Goal: Use online tool/utility: Utilize a website feature to perform a specific function

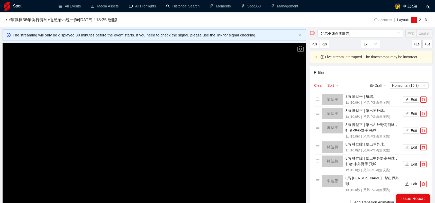
scroll to position [51, 0]
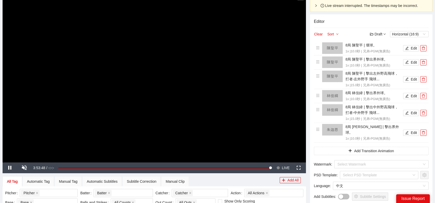
click at [164, 72] on video "Video Player" at bounding box center [155, 77] width 304 height 171
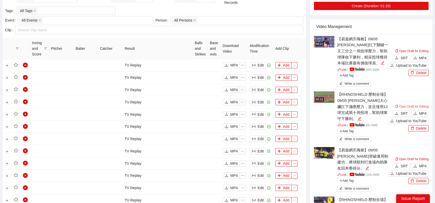
scroll to position [257, 0]
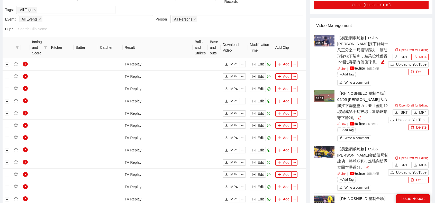
click at [422, 54] on span "MP4" at bounding box center [422, 57] width 7 height 6
click at [421, 110] on span "MP4" at bounding box center [422, 113] width 7 height 6
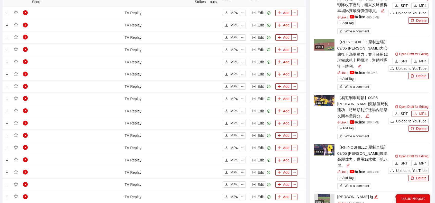
click at [428, 111] on button "MP4" at bounding box center [420, 114] width 17 height 6
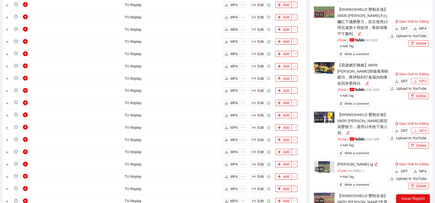
scroll to position [360, 0]
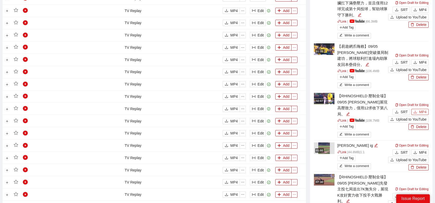
click at [423, 109] on span "MP4" at bounding box center [422, 112] width 7 height 6
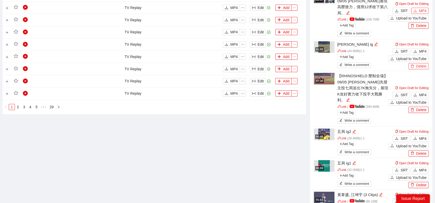
scroll to position [489, 0]
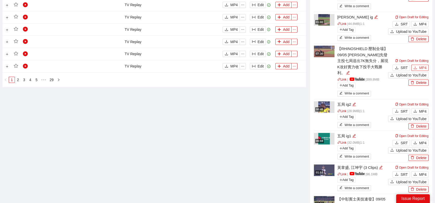
click at [421, 65] on span "MP4" at bounding box center [422, 68] width 7 height 6
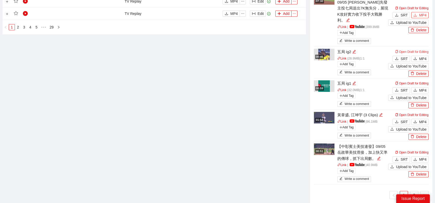
scroll to position [566, 0]
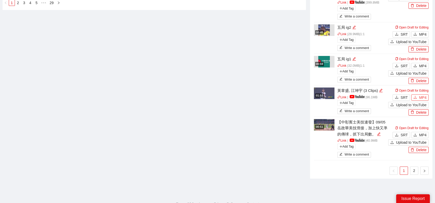
click at [424, 95] on span "MP4" at bounding box center [422, 98] width 7 height 6
click at [422, 132] on span "MP4" at bounding box center [422, 135] width 7 height 6
click at [414, 167] on link "2" at bounding box center [415, 171] width 8 height 8
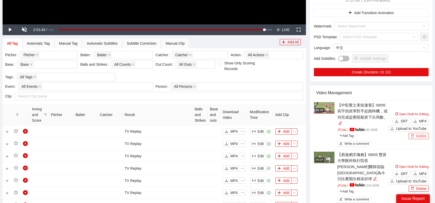
scroll to position [209, 0]
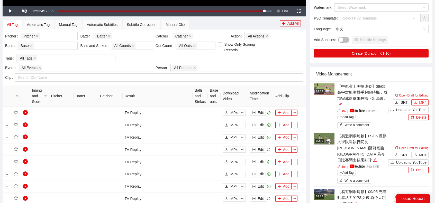
click at [419, 100] on button "MP4" at bounding box center [420, 103] width 17 height 6
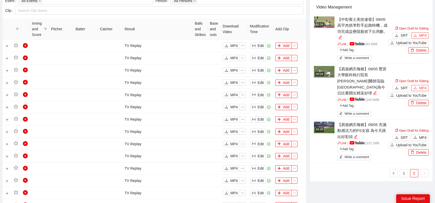
scroll to position [312, 0]
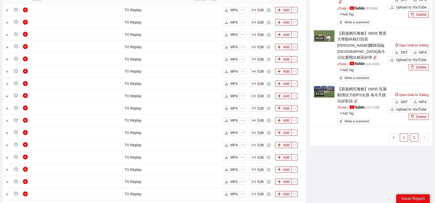
click at [405, 134] on link "1" at bounding box center [404, 138] width 8 height 8
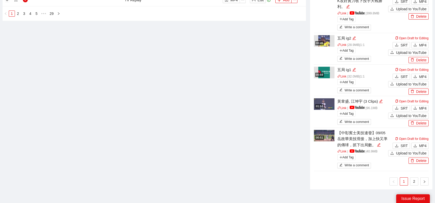
scroll to position [570, 0]
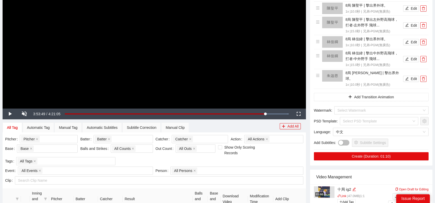
scroll to position [69, 0]
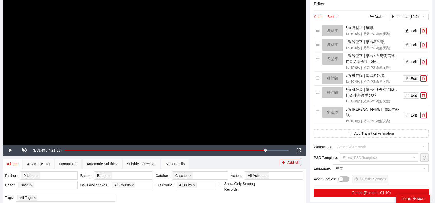
click at [318, 15] on button "Clear" at bounding box center [318, 17] width 9 height 6
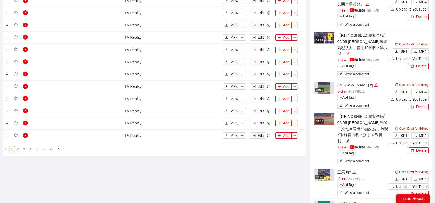
scroll to position [481, 0]
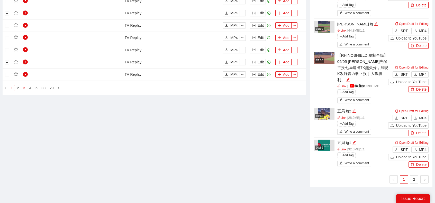
click at [22, 87] on link "3" at bounding box center [24, 88] width 6 height 6
click at [31, 85] on link "4" at bounding box center [31, 88] width 6 height 6
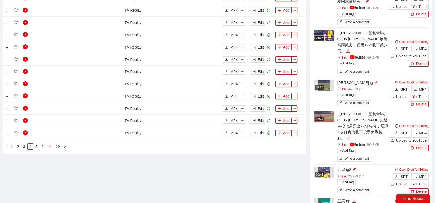
scroll to position [403, 0]
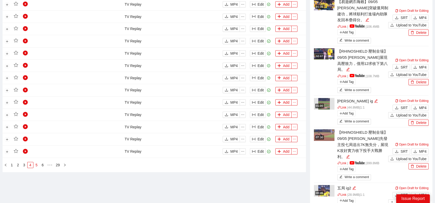
click at [38, 163] on link "5" at bounding box center [37, 166] width 6 height 6
click at [44, 164] on link "6" at bounding box center [45, 166] width 6 height 6
click at [43, 163] on link "7" at bounding box center [45, 166] width 6 height 6
click at [50, 163] on link "9" at bounding box center [51, 166] width 6 height 6
click at [51, 163] on link "11" at bounding box center [53, 166] width 7 height 6
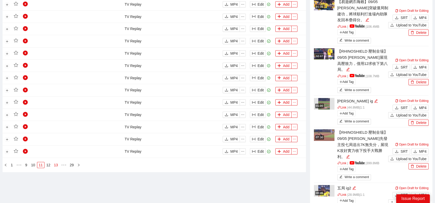
click at [53, 163] on link "13" at bounding box center [55, 166] width 7 height 6
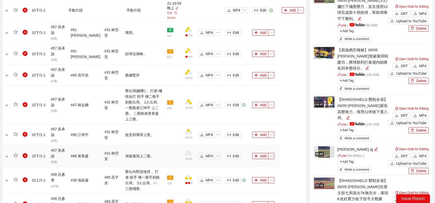
scroll to position [326, 0]
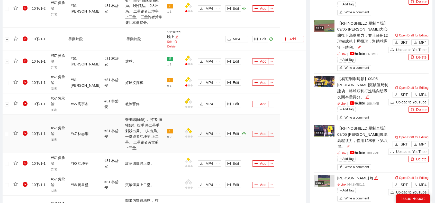
click at [258, 131] on button "Add" at bounding box center [260, 134] width 16 height 6
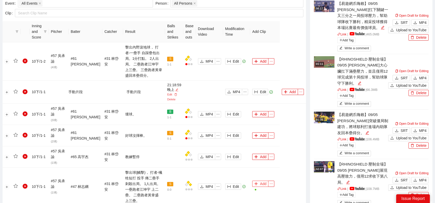
scroll to position [275, 0]
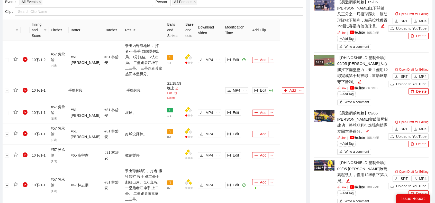
click at [325, 115] on img at bounding box center [324, 116] width 21 height 12
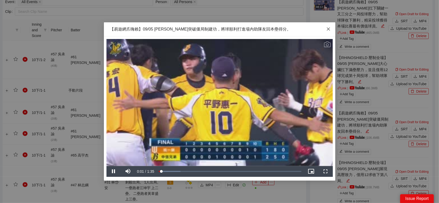
click at [330, 30] on span "Close" at bounding box center [329, 29] width 14 height 14
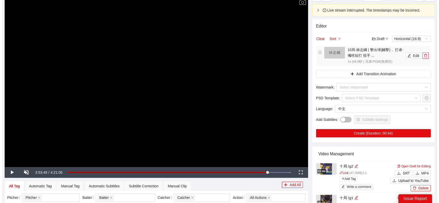
scroll to position [0, 0]
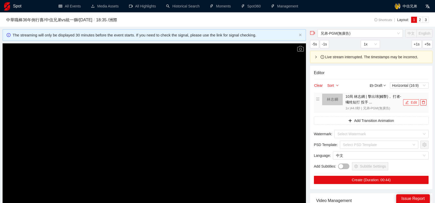
click at [409, 101] on icon "edit" at bounding box center [407, 103] width 4 height 4
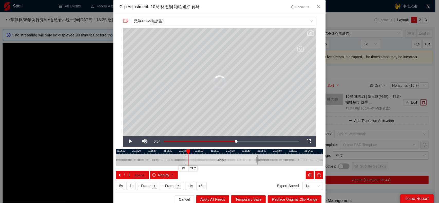
drag, startPoint x: 251, startPoint y: 162, endPoint x: 255, endPoint y: 162, distance: 3.9
click at [256, 162] on div at bounding box center [257, 161] width 3 height 12
drag, startPoint x: 183, startPoint y: 159, endPoint x: 135, endPoint y: 157, distance: 47.9
click at [164, 157] on div at bounding box center [165, 161] width 3 height 12
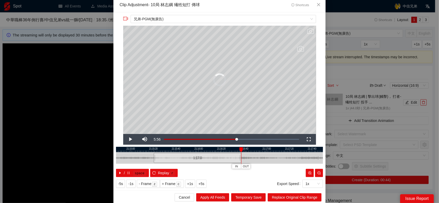
scroll to position [3, 0]
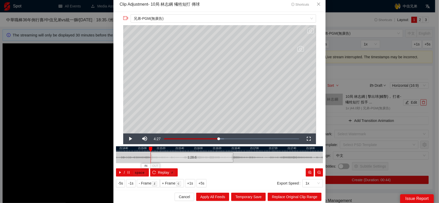
drag, startPoint x: 160, startPoint y: 157, endPoint x: 149, endPoint y: 156, distance: 10.9
click at [150, 156] on div at bounding box center [151, 158] width 3 height 12
click at [146, 157] on div "21:14:20 21:14:40 21:15:00 21:15:20 21:15:40 21:16:00 21:16:20 21:16:40 21:17:0…" at bounding box center [219, 162] width 207 height 30
drag, startPoint x: 230, startPoint y: 157, endPoint x: 233, endPoint y: 157, distance: 2.6
click at [234, 157] on div at bounding box center [235, 158] width 3 height 12
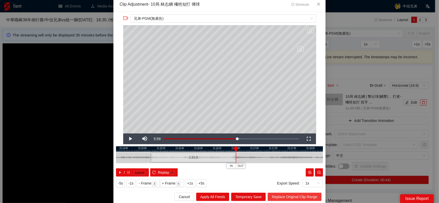
click at [300, 198] on span "Replace Original Clip Range" at bounding box center [295, 197] width 46 height 6
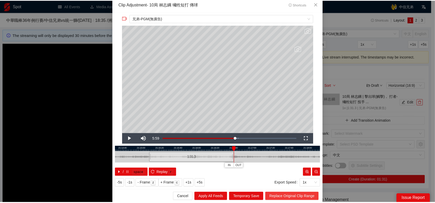
scroll to position [0, 0]
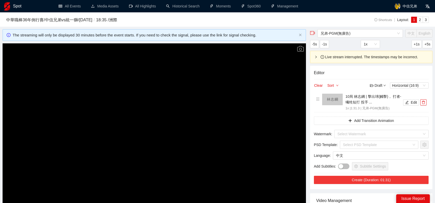
click at [374, 179] on button "Create (Duration: 01:31)" at bounding box center [371, 180] width 115 height 8
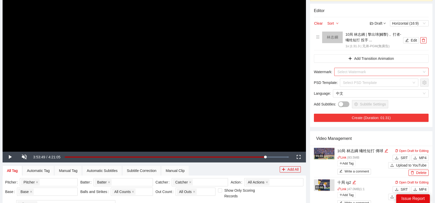
scroll to position [51, 0]
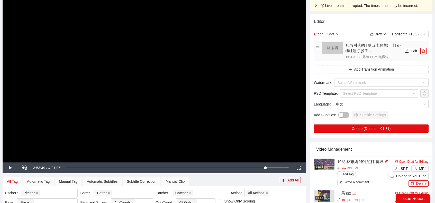
click at [327, 52] on img at bounding box center [332, 48] width 21 height 12
drag, startPoint x: 414, startPoint y: 51, endPoint x: 401, endPoint y: 65, distance: 18.2
click at [414, 51] on button "Edit" at bounding box center [411, 51] width 16 height 6
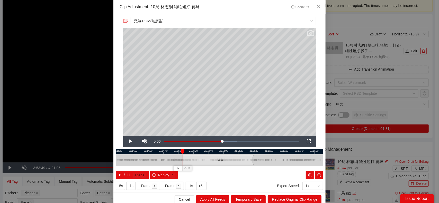
click at [182, 160] on div at bounding box center [183, 161] width 3 height 12
click at [154, 175] on button "Replay r" at bounding box center [164, 175] width 28 height 8
click at [182, 160] on div at bounding box center [183, 161] width 3 height 12
click at [152, 174] on icon "reload" at bounding box center [154, 176] width 4 height 4
drag, startPoint x: 250, startPoint y: 160, endPoint x: 234, endPoint y: 161, distance: 15.8
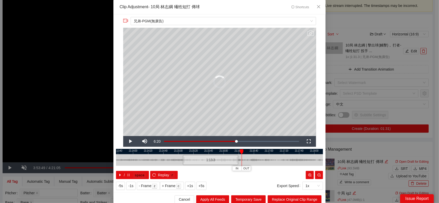
click at [234, 161] on div "1:13.3" at bounding box center [219, 161] width 207 height 12
click at [152, 173] on button "Replay r" at bounding box center [164, 175] width 28 height 8
click at [150, 176] on button "Replay r" at bounding box center [164, 175] width 28 height 8
click at [238, 159] on div at bounding box center [239, 161] width 3 height 12
click at [290, 197] on span "Replace Original Clip Range" at bounding box center [295, 200] width 46 height 6
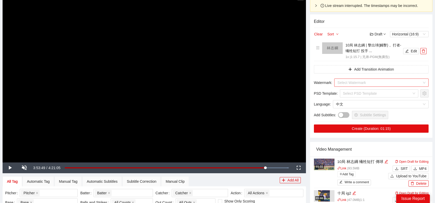
click at [407, 81] on input "search" at bounding box center [380, 83] width 85 height 8
click at [378, 82] on input "search" at bounding box center [380, 83] width 85 height 8
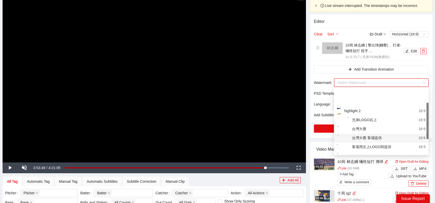
scroll to position [26, 0]
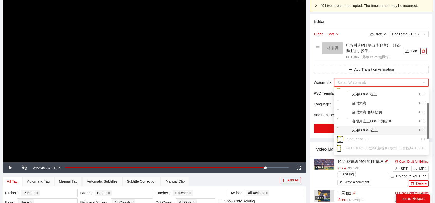
click at [374, 128] on div "兄弟LOGO-左上 16:9" at bounding box center [381, 130] width 95 height 9
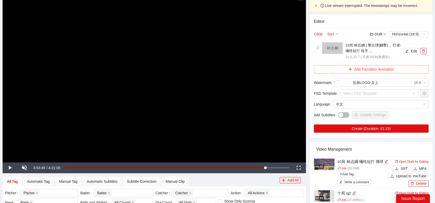
click at [375, 68] on button "Add Transition Animation" at bounding box center [371, 69] width 115 height 8
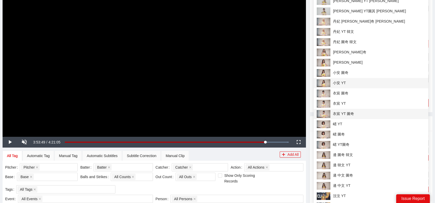
scroll to position [129, 0]
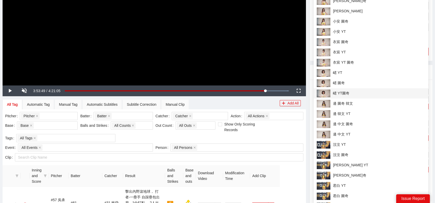
click at [350, 93] on span "峮 YT圖奇" at bounding box center [371, 94] width 109 height 8
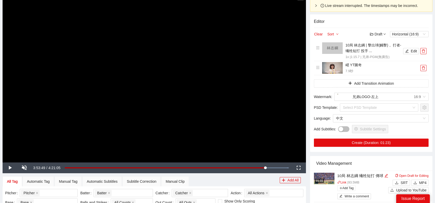
scroll to position [51, 0]
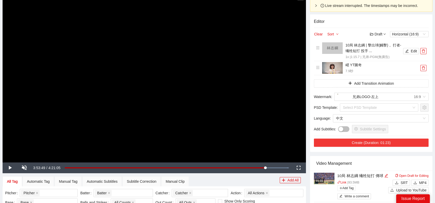
click at [379, 139] on button "Create (Duration: 01:23)" at bounding box center [371, 143] width 115 height 8
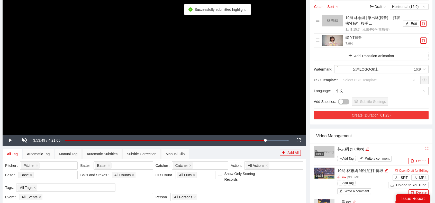
scroll to position [103, 0]
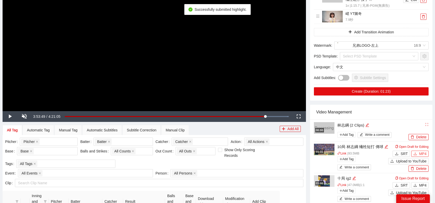
click at [420, 155] on span "MP4" at bounding box center [422, 154] width 7 height 6
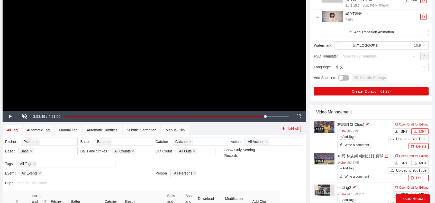
click at [421, 131] on span "MP4" at bounding box center [422, 132] width 7 height 6
click at [327, 127] on img at bounding box center [324, 128] width 21 height 12
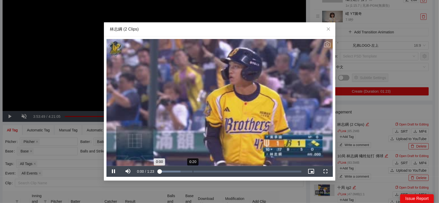
click at [190, 172] on div "Loaded : 15.40% 0:20 0:00" at bounding box center [230, 172] width 143 height 2
click at [207, 172] on div "Loaded : 15.40% 0:28 0:18" at bounding box center [230, 172] width 143 height 2
click at [228, 172] on div "Loaded : 15.40% 0:40 0:28" at bounding box center [230, 172] width 143 height 2
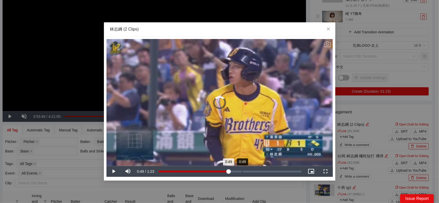
click at [242, 173] on div "Loaded : 15.40% 0:49 0:49" at bounding box center [230, 171] width 148 height 11
drag, startPoint x: 251, startPoint y: 173, endPoint x: 259, endPoint y: 173, distance: 8.0
click at [251, 173] on div "Loaded : 15.40% 0:48 0:49" at bounding box center [230, 171] width 148 height 11
click at [266, 174] on div "Loaded : 15.40% 1:02 0:54" at bounding box center [230, 171] width 148 height 11
click at [280, 174] on div "Loaded : 15.40% 1:11 1:03" at bounding box center [230, 171] width 148 height 11
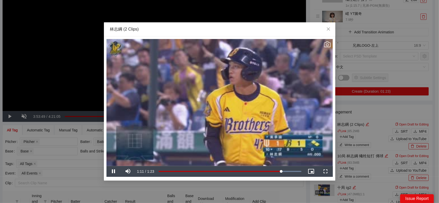
click at [328, 43] on icon "Video Player" at bounding box center [327, 44] width 7 height 7
click at [375, 101] on div "**********" at bounding box center [219, 101] width 439 height 203
